Goal: Task Accomplishment & Management: Manage account settings

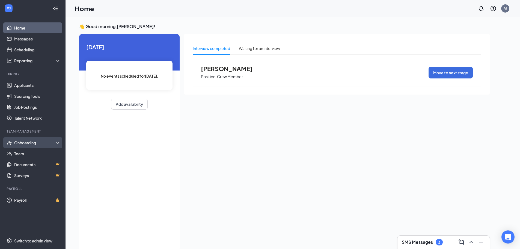
click at [44, 141] on div "Onboarding" at bounding box center [35, 142] width 42 height 5
click at [38, 108] on link "Job Postings" at bounding box center [37, 107] width 47 height 11
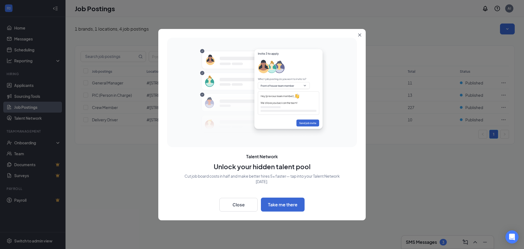
click at [40, 84] on div at bounding box center [262, 124] width 524 height 249
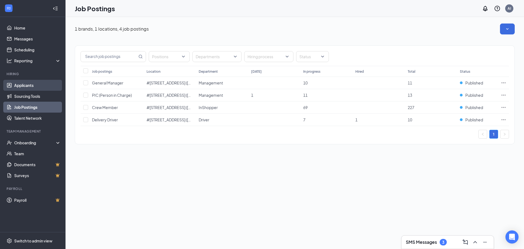
click at [39, 87] on link "Applicants" at bounding box center [37, 85] width 47 height 11
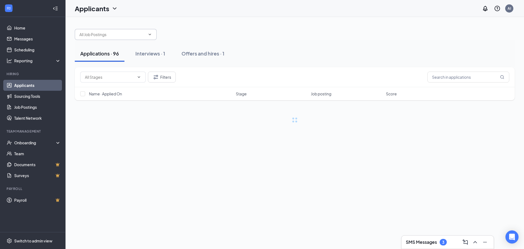
click at [107, 29] on span at bounding box center [116, 34] width 82 height 11
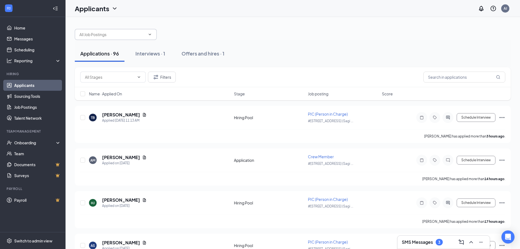
click at [114, 37] on input "text" at bounding box center [112, 34] width 66 height 6
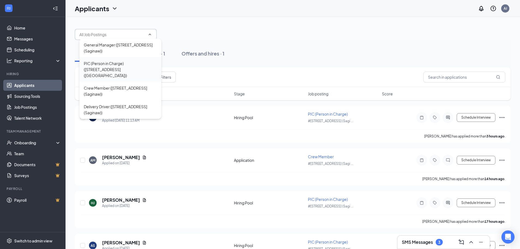
click at [138, 64] on div "PIC (Person in Charge) ([STREET_ADDRESS] ([GEOGRAPHIC_DATA]))" at bounding box center [120, 69] width 73 height 18
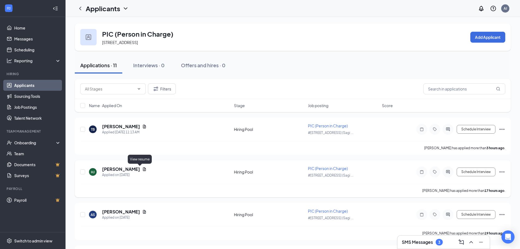
click at [143, 168] on icon "Document" at bounding box center [144, 169] width 3 height 4
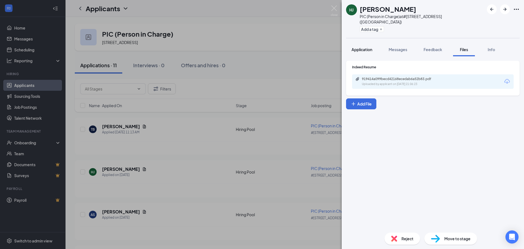
click at [356, 43] on button "Application" at bounding box center [362, 50] width 32 height 14
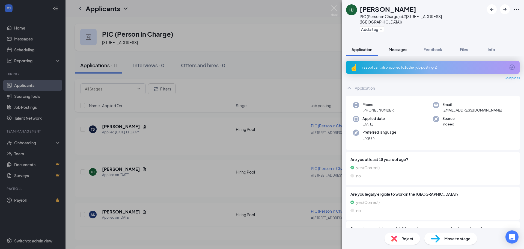
click at [405, 47] on span "Messages" at bounding box center [398, 49] width 19 height 5
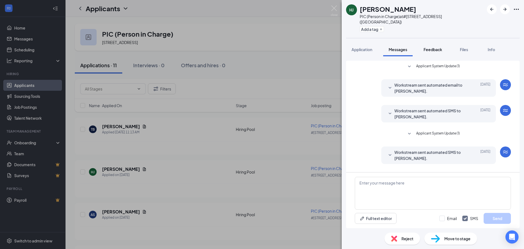
click at [436, 47] on span "Feedback" at bounding box center [433, 49] width 19 height 5
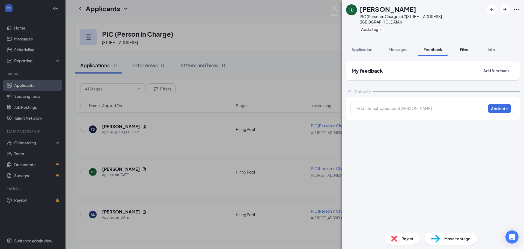
click at [467, 47] on span "Files" at bounding box center [464, 49] width 8 height 5
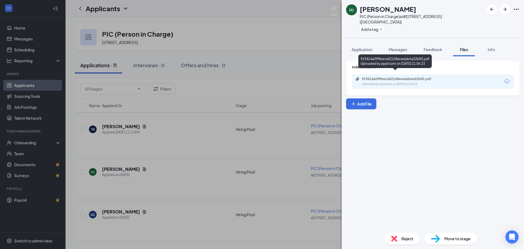
click at [383, 77] on div "919414a099becd42168ecedab6a52b83.pdf" at bounding box center [400, 79] width 76 height 4
click at [155, 139] on div "HJ [PERSON_NAME] PIC (Person in Charge) at [STREET_ADDRESS] (Saginaw) Add a tag…" at bounding box center [262, 124] width 524 height 249
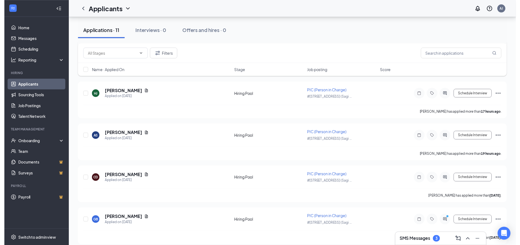
scroll to position [82, 0]
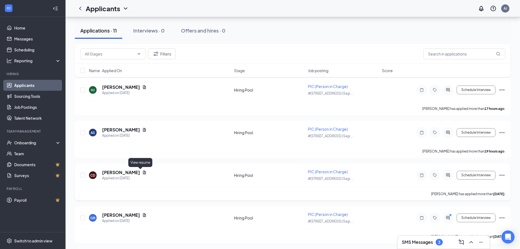
click at [143, 170] on div "CD [PERSON_NAME] Applied on [DATE]" at bounding box center [160, 174] width 142 height 11
click at [143, 171] on icon "Document" at bounding box center [144, 172] width 3 height 4
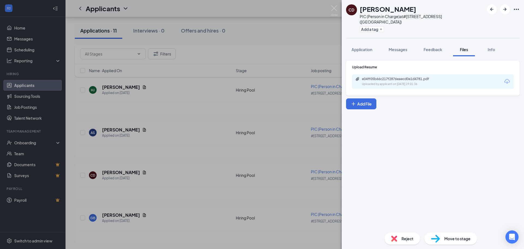
click at [385, 77] on div "e04ff05b66c217f2876eaecd0e1d4781.pdf" at bounding box center [400, 79] width 76 height 4
click at [212, 78] on div "CD [PERSON_NAME] (Person in Charge) at [STREET_ADDRESS] (Saginaw) Add a tag App…" at bounding box center [262, 124] width 524 height 249
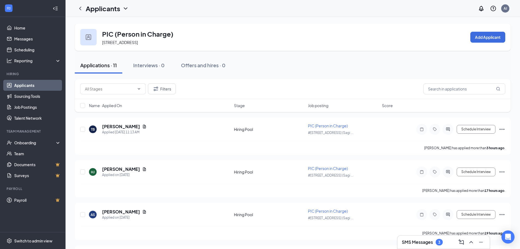
drag, startPoint x: 36, startPoint y: 84, endPoint x: 60, endPoint y: 83, distance: 24.1
click at [36, 84] on link "Applicants" at bounding box center [37, 85] width 47 height 11
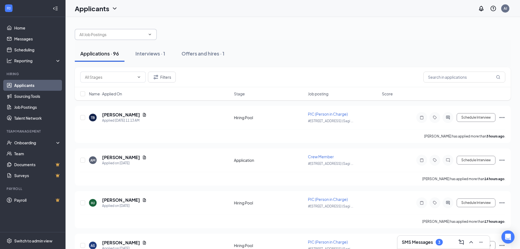
click at [127, 35] on input "text" at bounding box center [112, 34] width 66 height 6
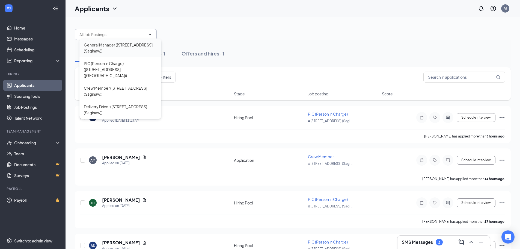
click at [134, 48] on div "General Manager ([STREET_ADDRESS] (Saginaw))" at bounding box center [120, 48] width 73 height 12
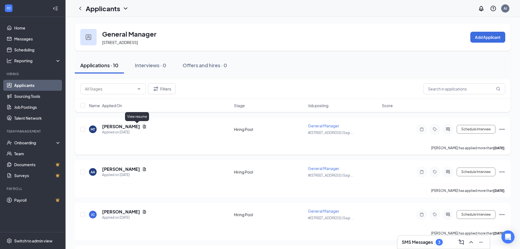
click at [142, 126] on icon "Document" at bounding box center [144, 126] width 4 height 4
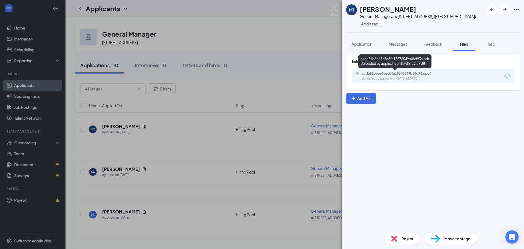
click at [377, 73] on div "ccda51b6b65e3d3fa18376549b88d93a.pdf" at bounding box center [400, 73] width 76 height 4
click at [117, 140] on div "MT [PERSON_NAME] General Manager at [STREET_ADDRESS] (Saginaw) Add a tag Applic…" at bounding box center [262, 124] width 524 height 249
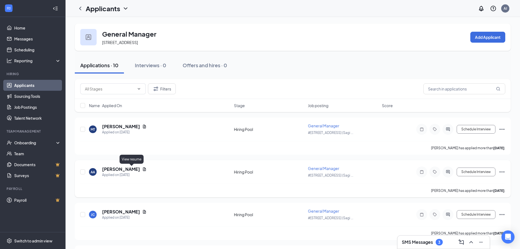
click at [142, 168] on icon "Document" at bounding box center [144, 169] width 4 height 4
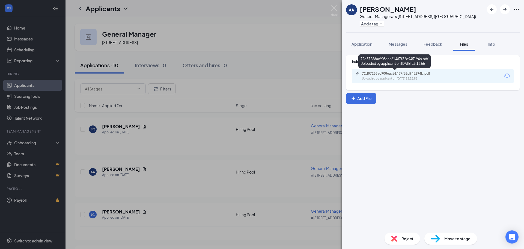
click at [366, 78] on div "Uploaded by applicant on [DATE] 15:13:55" at bounding box center [403, 78] width 82 height 4
click at [113, 214] on div "AA [PERSON_NAME] General Manager at [STREET_ADDRESS] (Saginaw) Add a tag Applic…" at bounding box center [262, 124] width 524 height 249
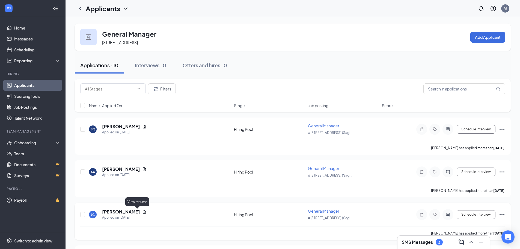
click at [142, 209] on icon "Document" at bounding box center [144, 211] width 4 height 4
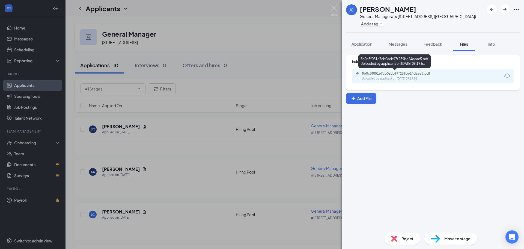
click at [379, 77] on div "Uploaded by applicant on [DATE] 09:19:51" at bounding box center [403, 78] width 82 height 4
click at [212, 133] on div "[PERSON_NAME] General Manager at [STREET_ADDRESS] (Saginaw) Add a tag Applicati…" at bounding box center [262, 124] width 524 height 249
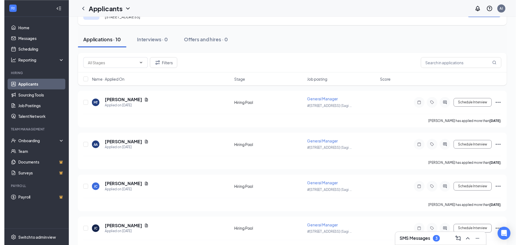
scroll to position [55, 0]
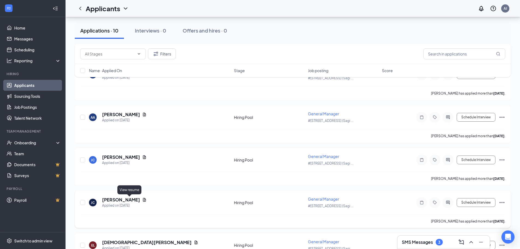
click at [143, 201] on icon "Document" at bounding box center [144, 200] width 3 height 4
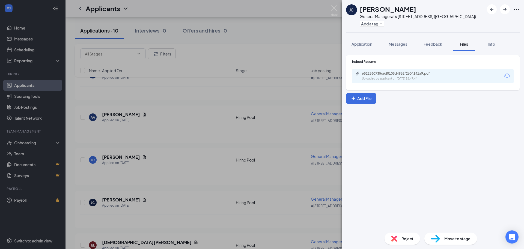
click at [366, 80] on div "Uploaded by applicant on [DATE] 16:47:44" at bounding box center [403, 78] width 82 height 4
click at [264, 30] on div "[PERSON_NAME] General Manager at [STREET_ADDRESS] (Saginaw) Add a tag Applicati…" at bounding box center [262, 124] width 524 height 249
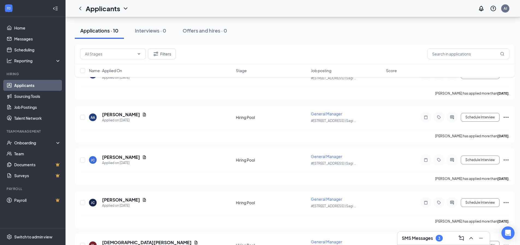
click at [110, 8] on h1 "Applicants" at bounding box center [103, 8] width 34 height 9
click at [81, 27] on button "Applications · 10" at bounding box center [99, 30] width 49 height 16
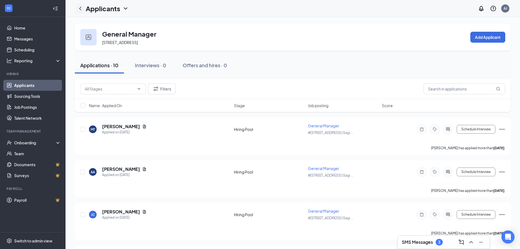
click at [80, 9] on icon "ChevronLeft" at bounding box center [80, 9] width 2 height 4
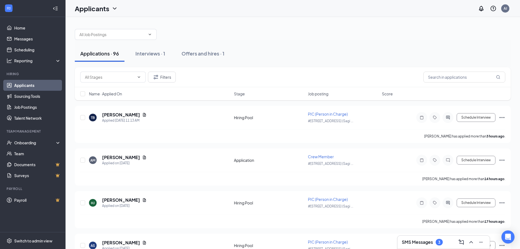
click at [21, 85] on link "Applicants" at bounding box center [37, 85] width 47 height 11
click at [124, 31] on span at bounding box center [116, 34] width 82 height 11
click at [126, 37] on span at bounding box center [116, 34] width 82 height 11
click at [141, 38] on span at bounding box center [116, 34] width 82 height 11
click at [152, 34] on span at bounding box center [116, 34] width 82 height 11
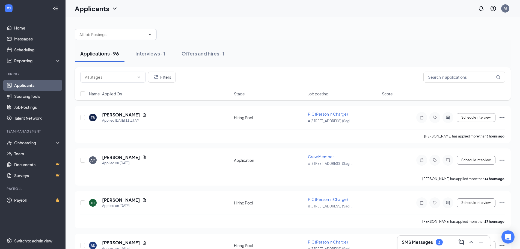
click at [177, 29] on div at bounding box center [293, 31] width 436 height 16
click at [154, 33] on span at bounding box center [116, 34] width 82 height 11
click at [149, 33] on icon "ChevronDown" at bounding box center [150, 34] width 4 height 4
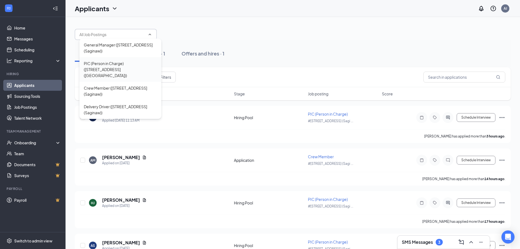
click at [130, 67] on div "PIC (Person in Charge) ([STREET_ADDRESS] ([GEOGRAPHIC_DATA]))" at bounding box center [120, 69] width 73 height 18
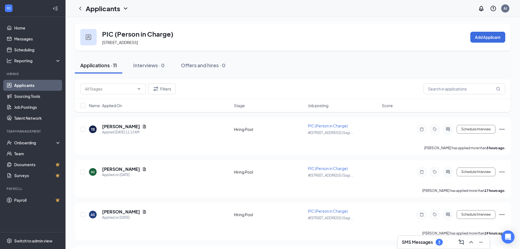
click at [250, 32] on div "PIC (Person in Charge) [STREET_ADDRESS] Add Applicant" at bounding box center [293, 36] width 436 height 27
click at [142, 211] on icon "Document" at bounding box center [144, 211] width 4 height 4
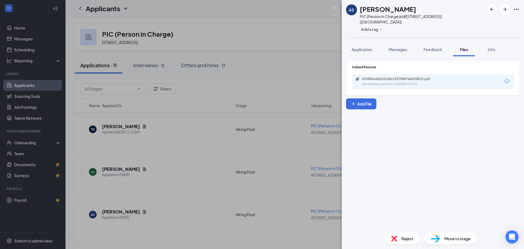
click at [403, 74] on div "075865ce01b91d0cf3375887eb0fd87d.pdf Uploaded by applicant on [DATE] 19:10:02" at bounding box center [433, 81] width 162 height 14
click at [401, 74] on div "075865ce01b91d0cf3375887eb0fd87d.pdf Uploaded by applicant on [DATE] 19:10:02" at bounding box center [433, 81] width 162 height 14
click at [395, 77] on div "075865ce01b91d0cf3375887eb0fd87d.pdf" at bounding box center [400, 79] width 76 height 4
click at [200, 123] on div "AS [PERSON_NAME] PIC (Person in Charge) at [STREET_ADDRESS] (Saginaw) Add a tag…" at bounding box center [262, 124] width 524 height 249
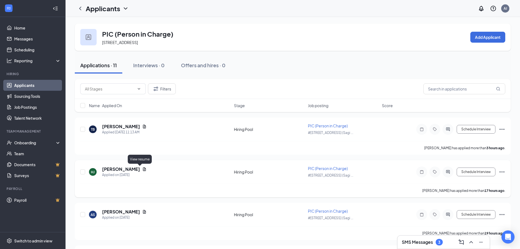
click at [142, 170] on icon "Document" at bounding box center [144, 169] width 4 height 4
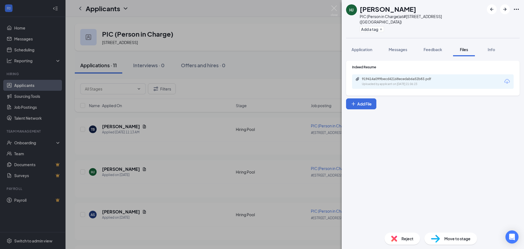
click at [235, 112] on div "HJ [PERSON_NAME] PIC (Person in Charge) at [STREET_ADDRESS] (Saginaw) Add a tag…" at bounding box center [262, 124] width 524 height 249
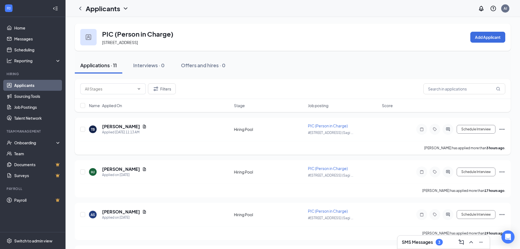
click at [142, 127] on icon "Document" at bounding box center [144, 126] width 4 height 4
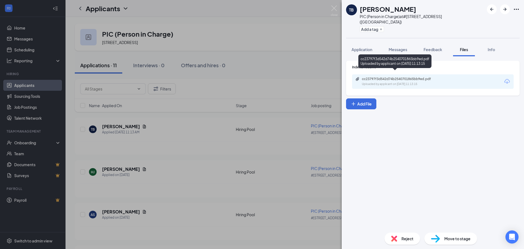
click at [378, 74] on div "cc23797f3d542d74b2540701865bb9ed.pdf Uploaded by applicant on [DATE] 11:13:15" at bounding box center [433, 81] width 162 height 14
click at [377, 77] on div "cc23797f3d542d74b2540701865bb9ed.pdf Uploaded by applicant on [DATE] 11:13:15" at bounding box center [399, 82] width 88 height 10
click at [255, 51] on div "TB [PERSON_NAME] PIC (Person in Charge) at [STREET_ADDRESS] (Saginaw) Add a tag…" at bounding box center [262, 124] width 524 height 249
